Goal: Find specific page/section: Find specific page/section

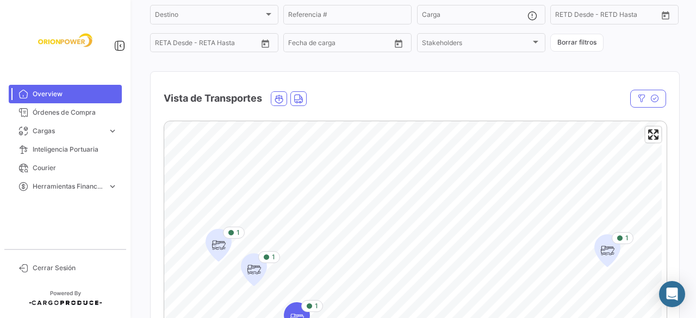
scroll to position [217, 0]
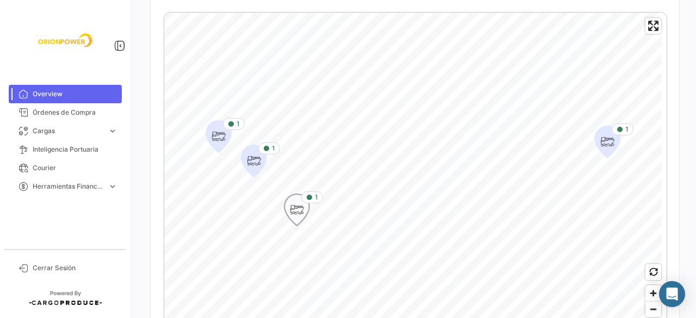
click at [302, 208] on icon "Map marker" at bounding box center [296, 209] width 15 height 23
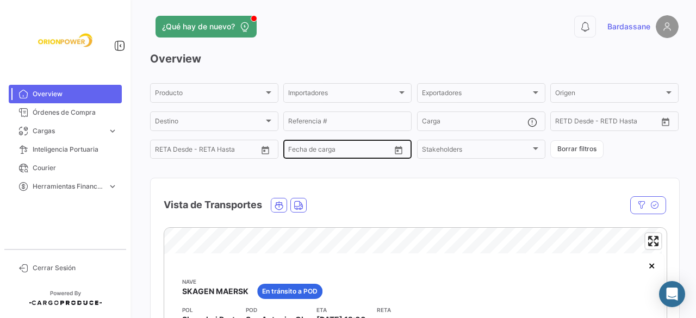
scroll to position [0, 0]
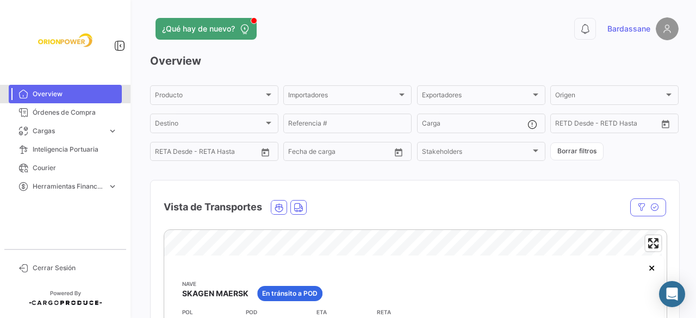
click at [55, 90] on span "Overview" at bounding box center [75, 94] width 85 height 10
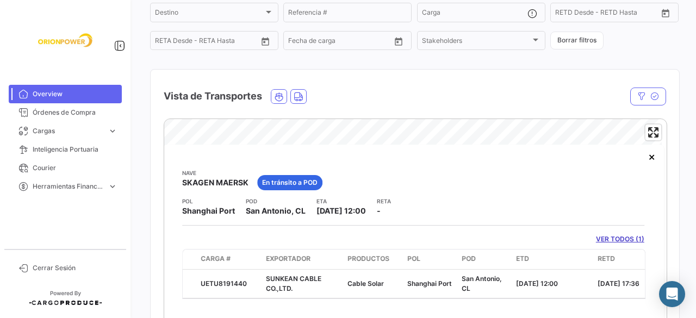
scroll to position [109, 0]
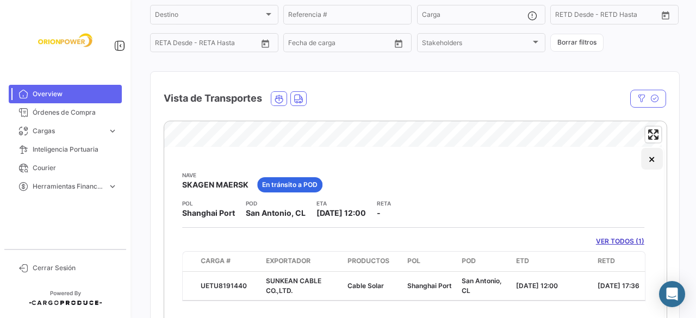
click at [652, 162] on button "×" at bounding box center [652, 159] width 22 height 22
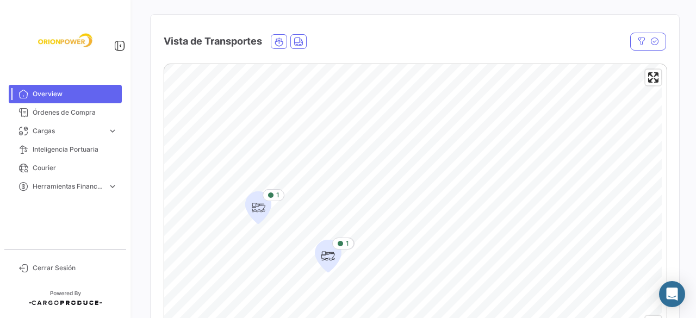
scroll to position [217, 0]
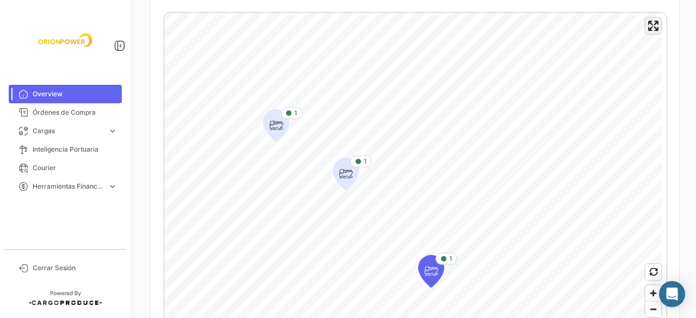
click at [646, 34] on span "Enter fullscreen" at bounding box center [653, 26] width 16 height 16
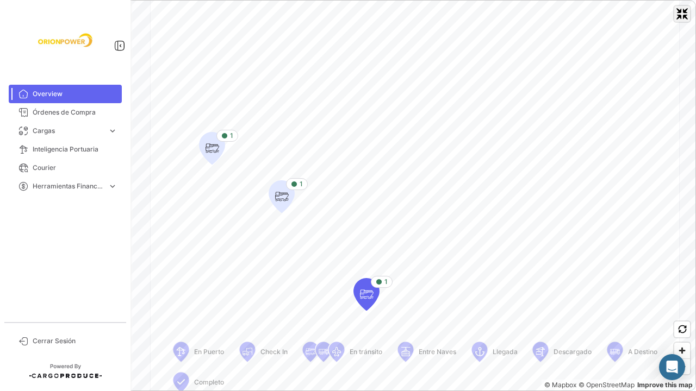
click at [682, 15] on span "Exit fullscreen" at bounding box center [682, 14] width 16 height 16
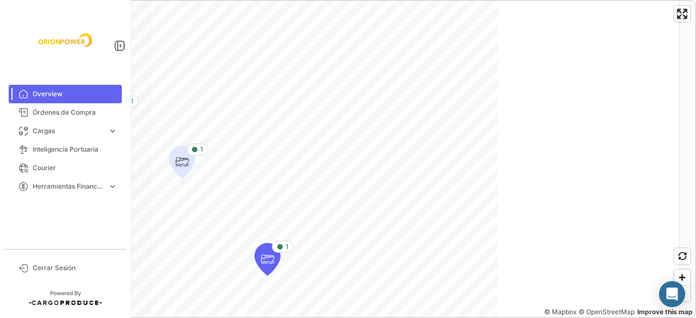
scroll to position [54, 0]
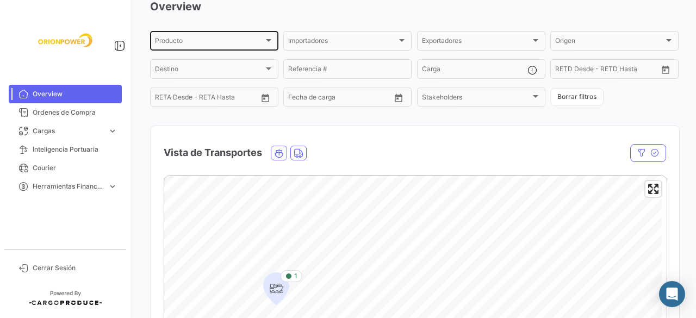
click at [236, 32] on div "Producto Producto" at bounding box center [214, 39] width 118 height 21
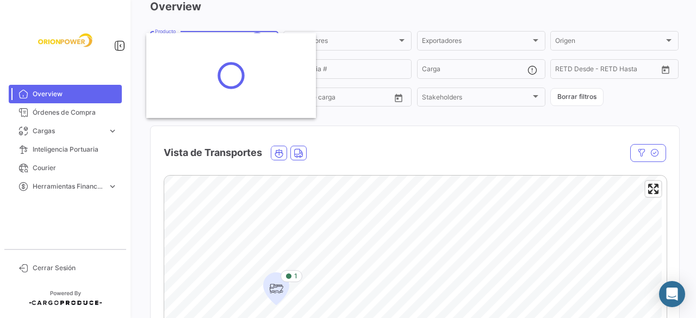
click at [235, 34] on div at bounding box center [231, 75] width 170 height 85
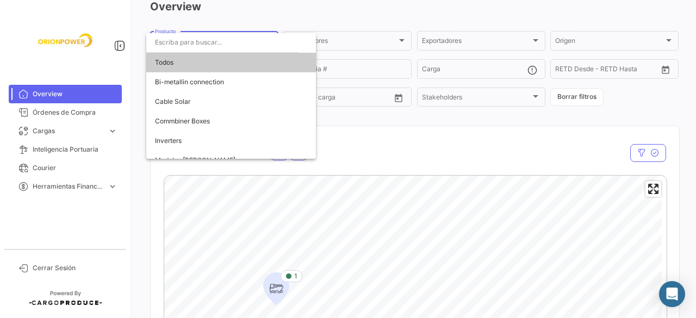
click at [351, 28] on div at bounding box center [348, 159] width 696 height 318
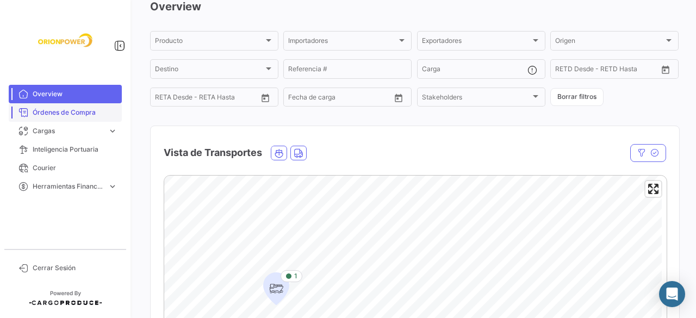
click at [78, 113] on span "Órdenes de Compra" at bounding box center [75, 113] width 85 height 10
click at [61, 112] on span "Órdenes de Compra" at bounding box center [75, 113] width 85 height 10
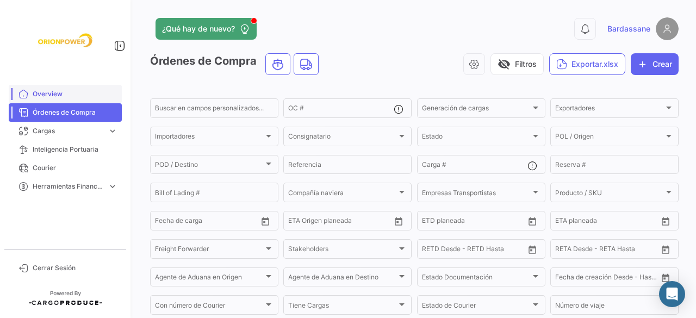
click at [74, 93] on span "Overview" at bounding box center [75, 94] width 85 height 10
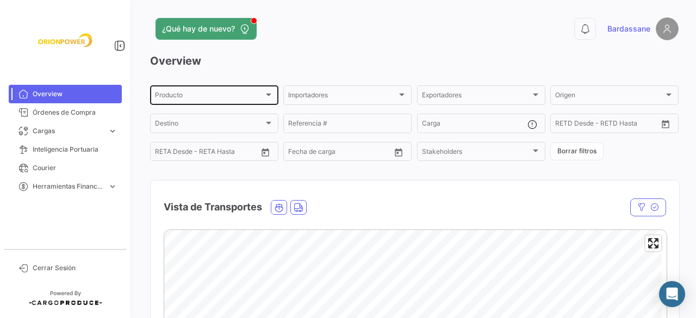
click at [252, 101] on div "Producto Producto" at bounding box center [214, 94] width 118 height 21
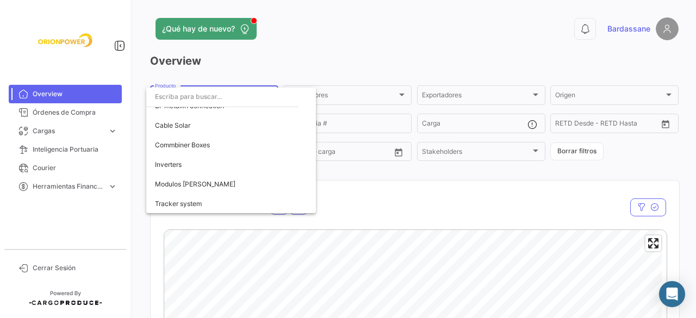
scroll to position [24, 0]
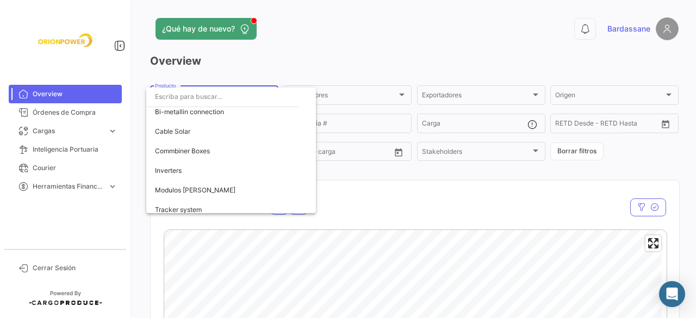
click at [317, 58] on div at bounding box center [348, 159] width 696 height 318
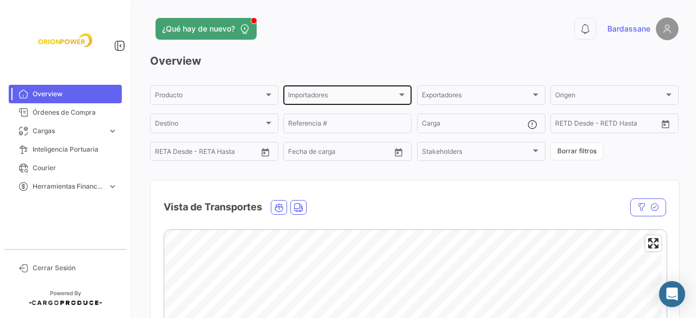
click at [404, 93] on div "Importadores Importadores" at bounding box center [347, 94] width 128 height 21
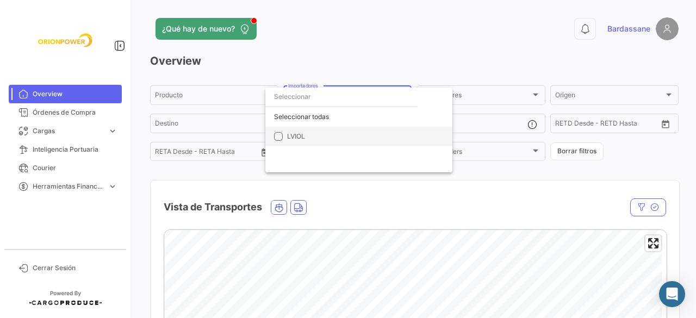
click at [303, 135] on span "LVIOL" at bounding box center [296, 136] width 18 height 8
click at [470, 174] on div at bounding box center [348, 159] width 696 height 318
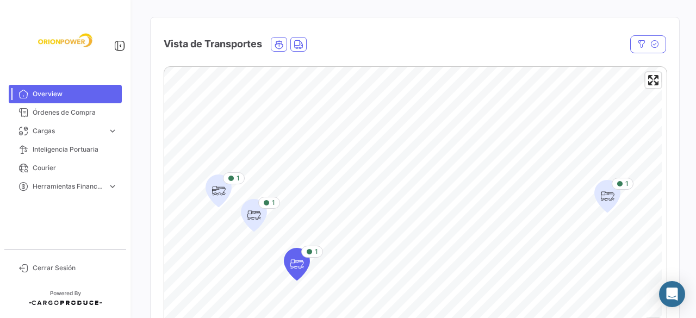
scroll to position [0, 0]
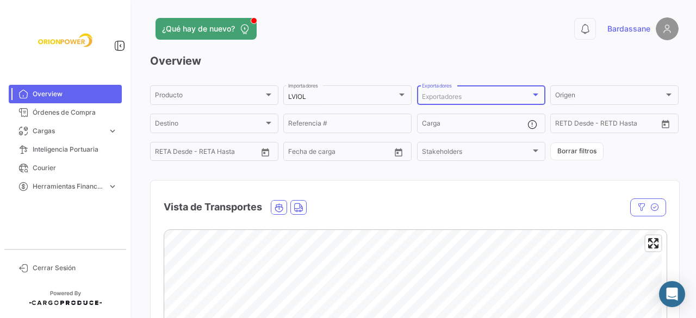
click at [475, 94] on div "Exportadores" at bounding box center [476, 97] width 109 height 8
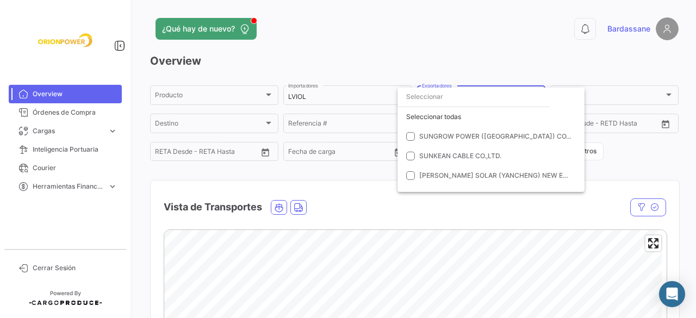
click at [496, 65] on div at bounding box center [348, 159] width 696 height 318
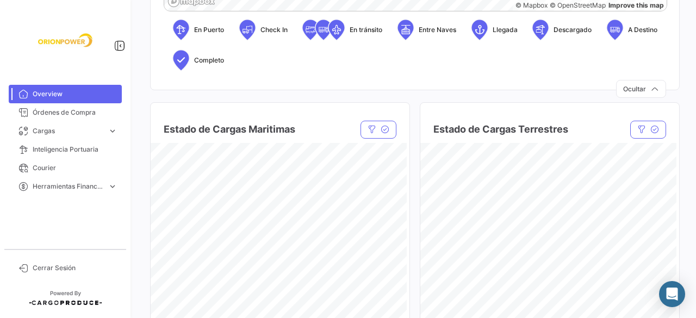
scroll to position [598, 0]
